Goal: Task Accomplishment & Management: Manage account settings

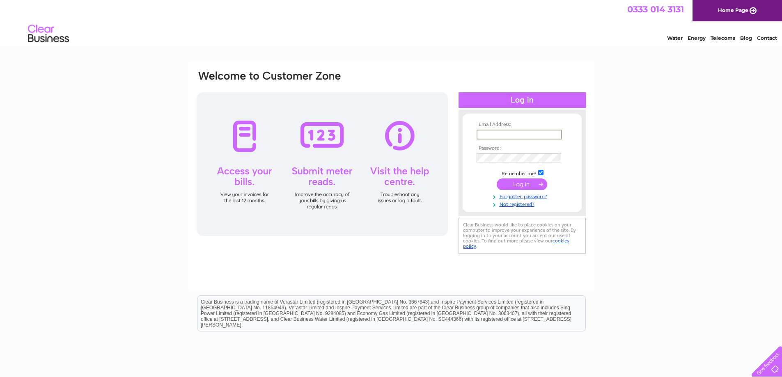
click at [515, 136] on input "text" at bounding box center [518, 135] width 85 height 10
type input "v"
type input "fvdinvoices@firthvickers.co.uk"
click at [528, 183] on input "submit" at bounding box center [521, 183] width 50 height 11
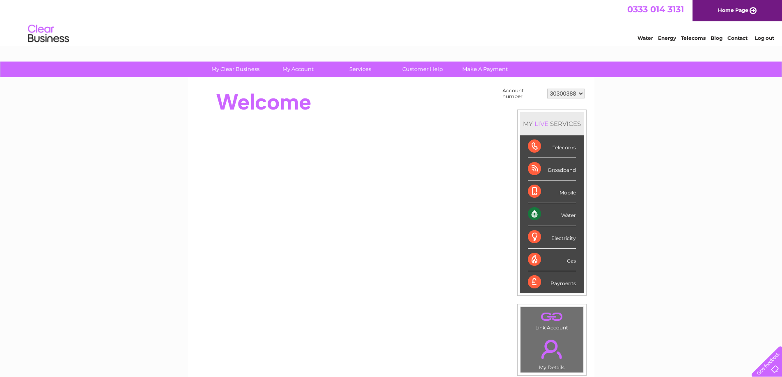
click at [570, 212] on div "Water" at bounding box center [552, 214] width 48 height 23
click at [570, 217] on div "Water" at bounding box center [552, 214] width 48 height 23
click at [535, 216] on div "Water" at bounding box center [552, 214] width 48 height 23
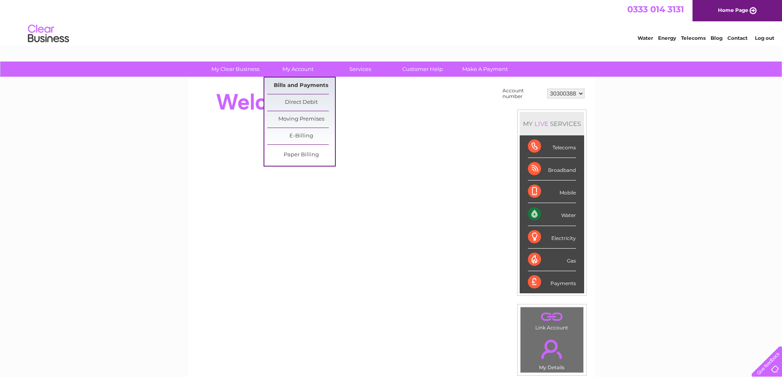
click at [306, 83] on link "Bills and Payments" at bounding box center [301, 86] width 68 height 16
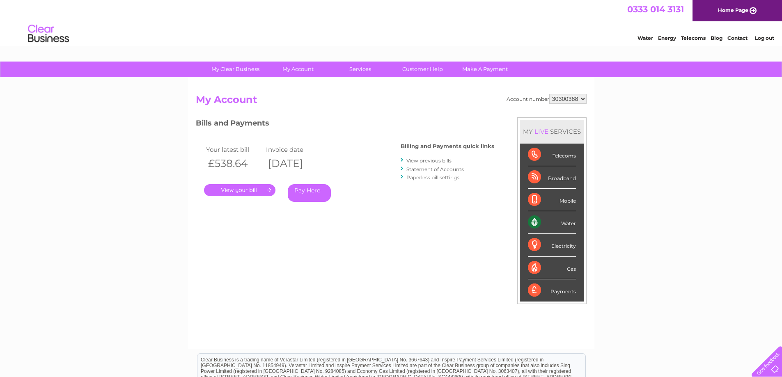
click at [251, 187] on link "." at bounding box center [239, 190] width 71 height 12
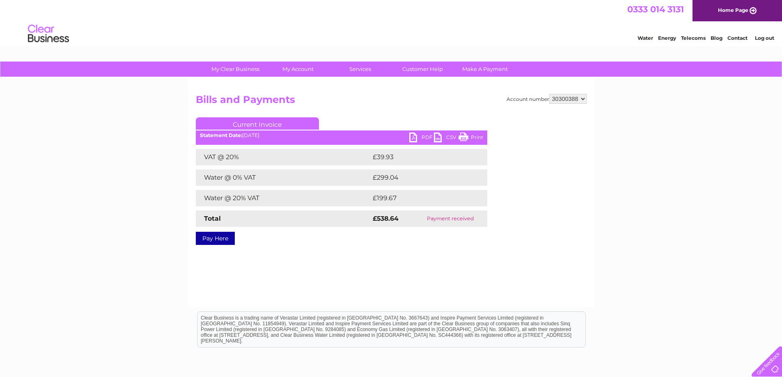
click at [421, 139] on link "PDF" at bounding box center [421, 139] width 25 height 12
